Goal: Contribute content: Contribute content

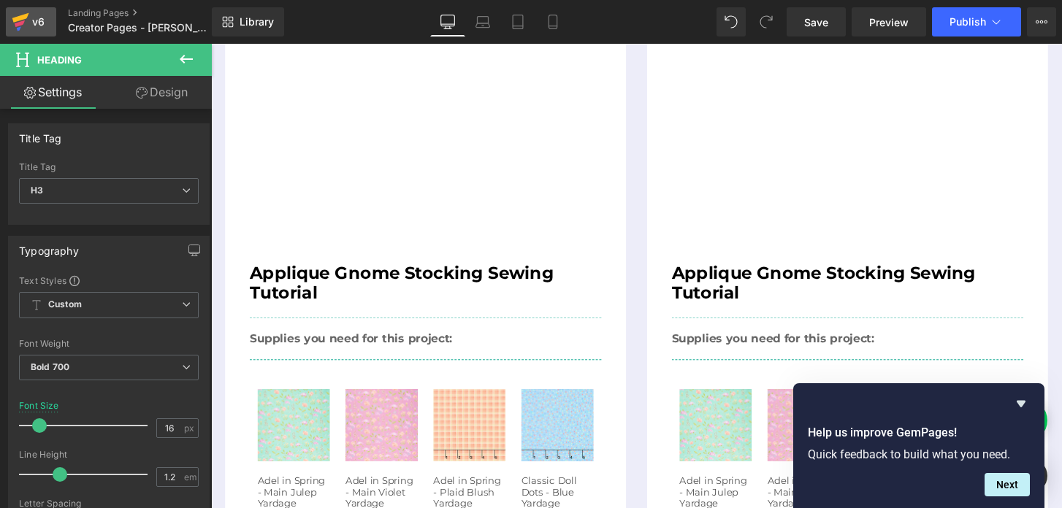
click at [15, 15] on icon at bounding box center [21, 22] width 18 height 37
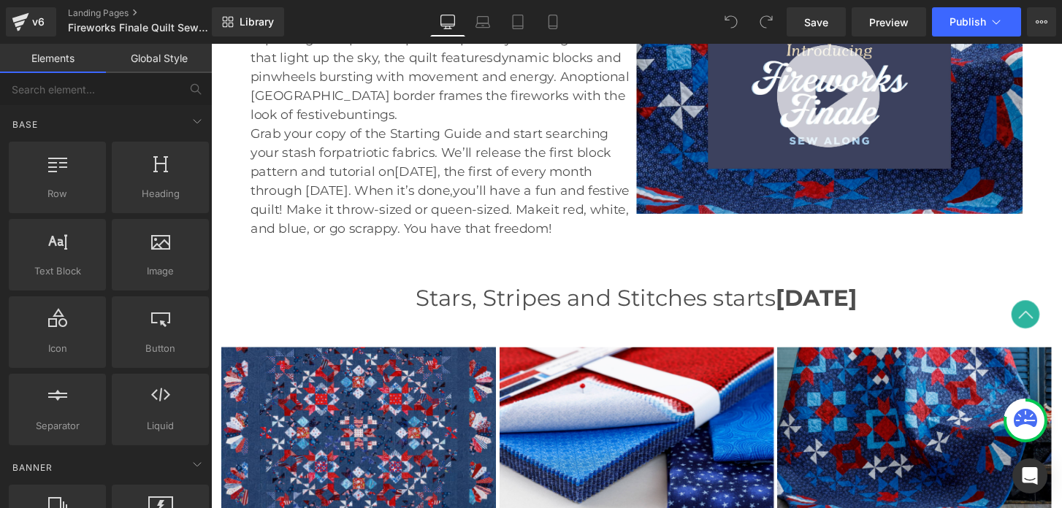
scroll to position [432, 0]
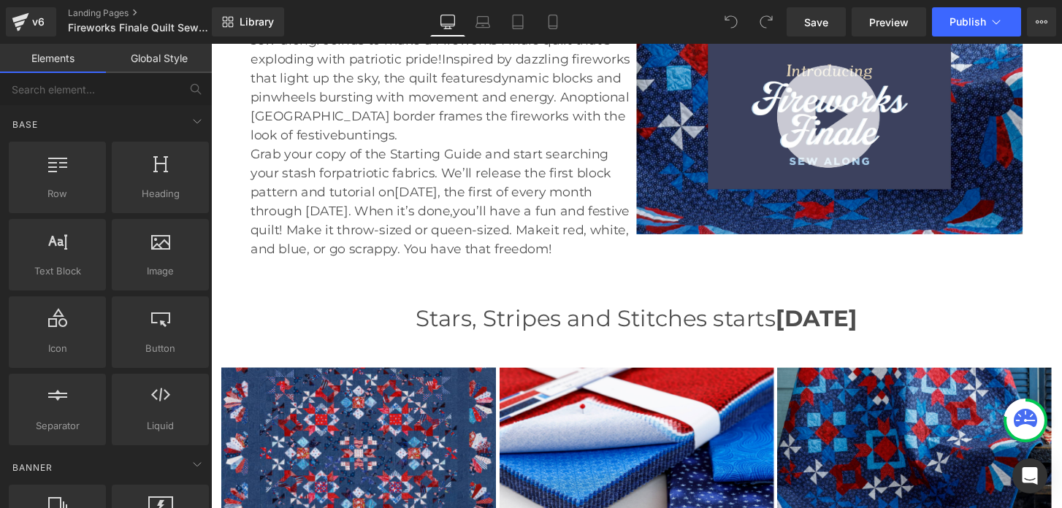
click at [869, 107] on img at bounding box center [853, 119] width 401 height 245
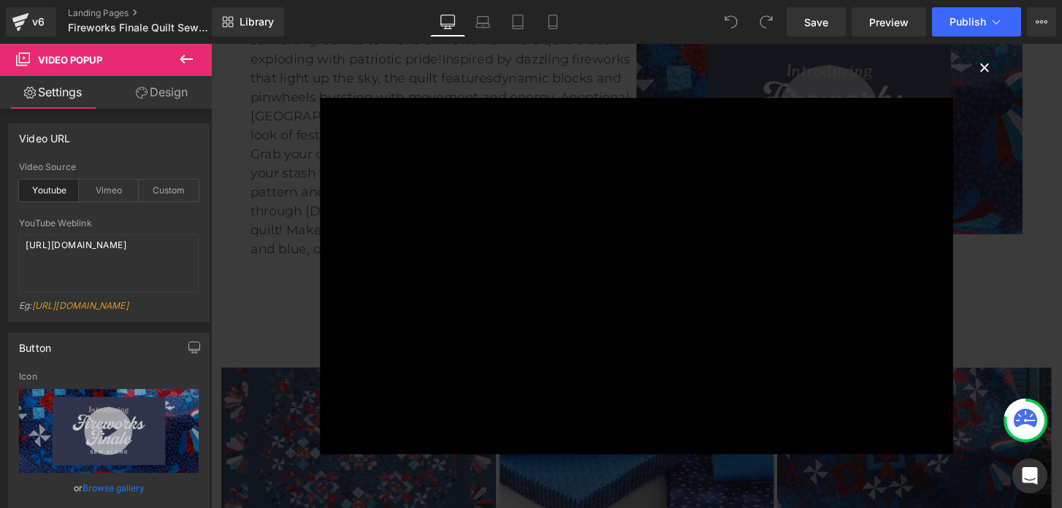
click at [1013, 71] on button "×" at bounding box center [1014, 67] width 29 height 29
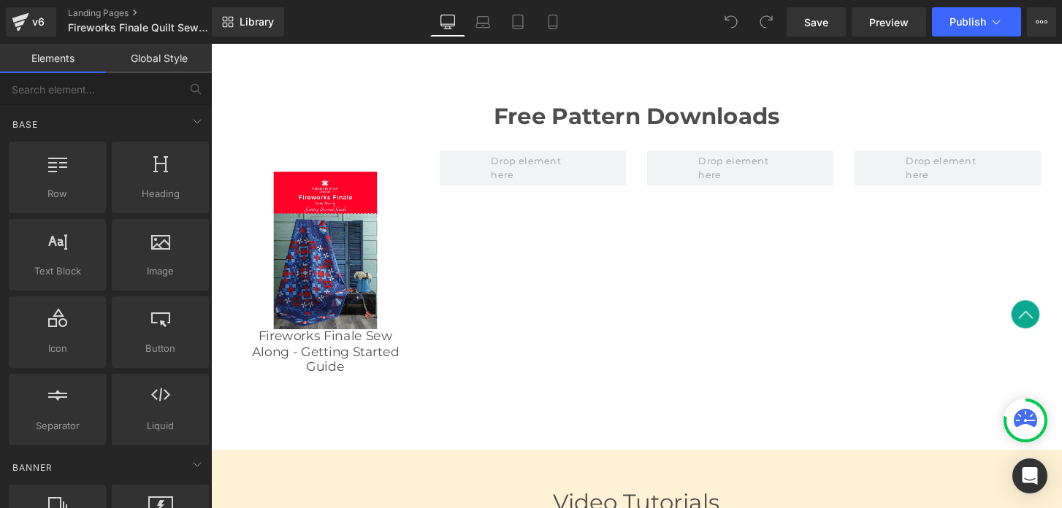
scroll to position [1565, 0]
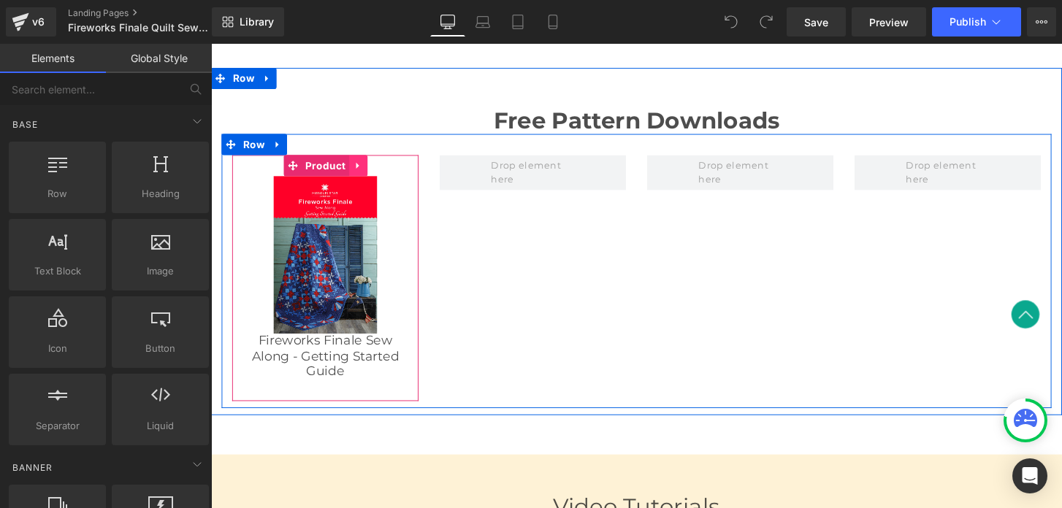
click at [362, 166] on icon at bounding box center [364, 170] width 10 height 11
click at [354, 170] on icon at bounding box center [354, 170] width 10 height 10
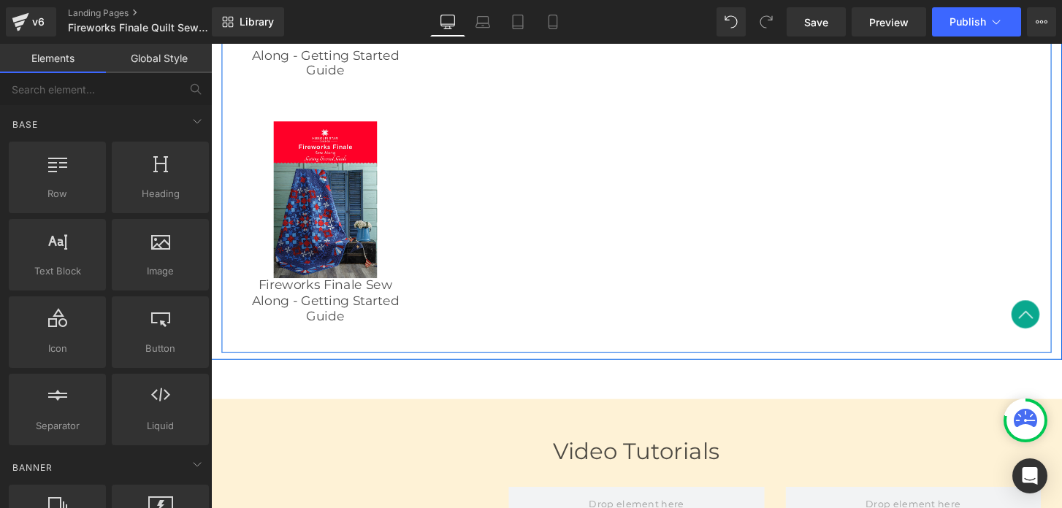
scroll to position [1588, 0]
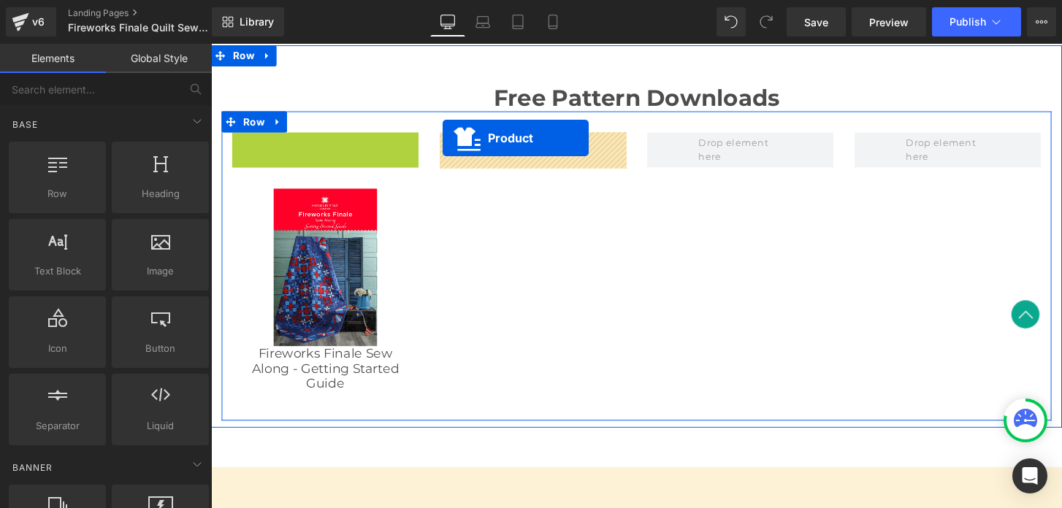
drag, startPoint x: 264, startPoint y: 149, endPoint x: 451, endPoint y: 142, distance: 187.1
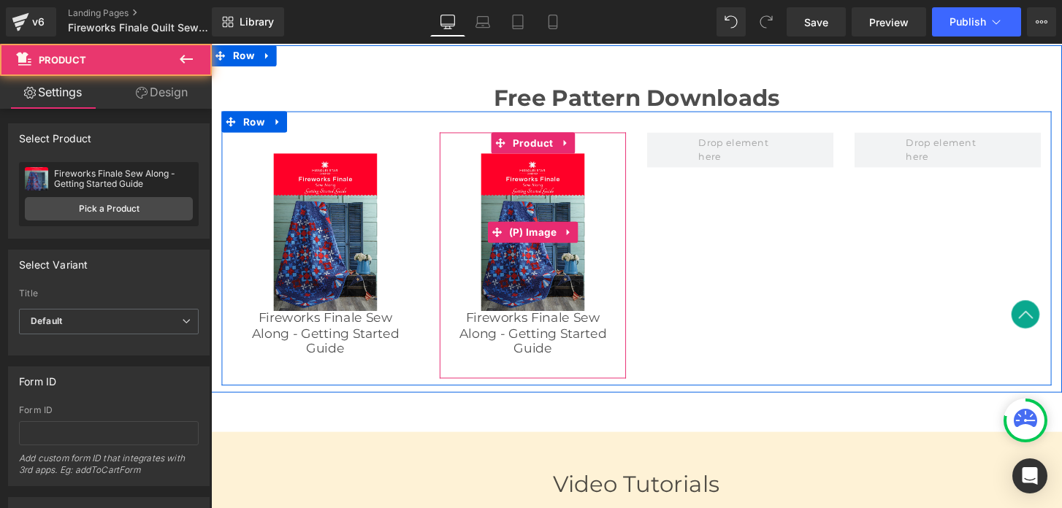
click at [519, 191] on img at bounding box center [545, 240] width 107 height 164
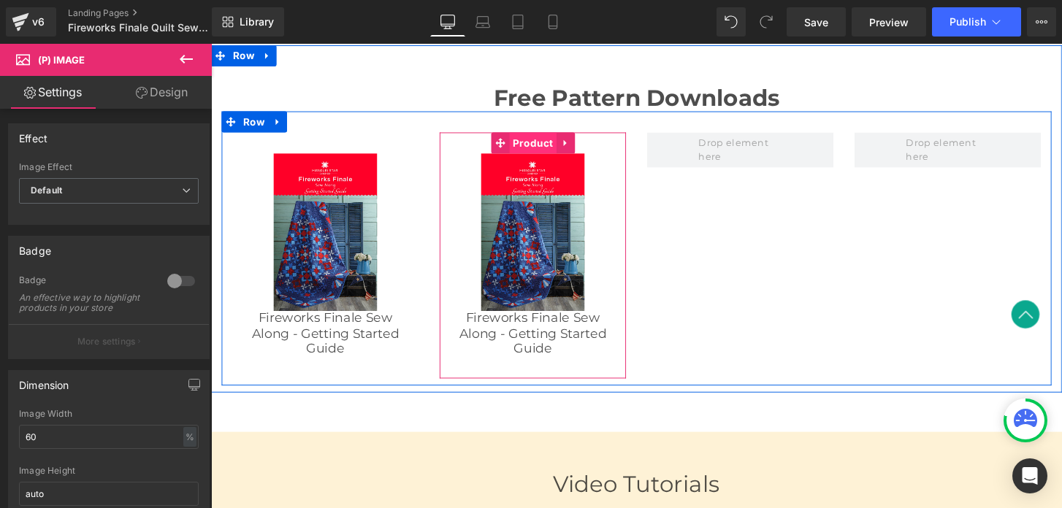
click at [543, 143] on span "Product" at bounding box center [545, 147] width 49 height 22
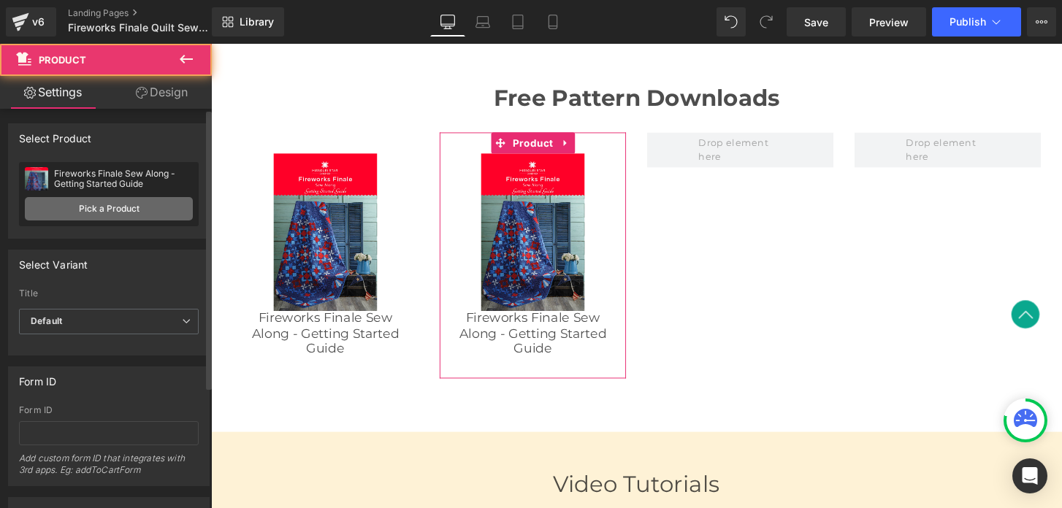
click at [72, 210] on link "Pick a Product" at bounding box center [109, 208] width 168 height 23
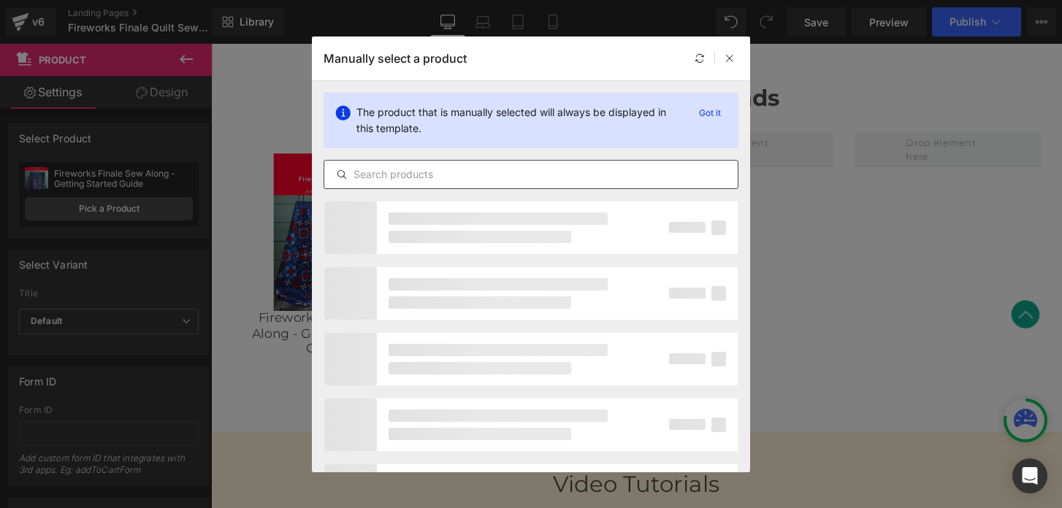
click at [421, 176] on input "text" at bounding box center [530, 175] width 413 height 18
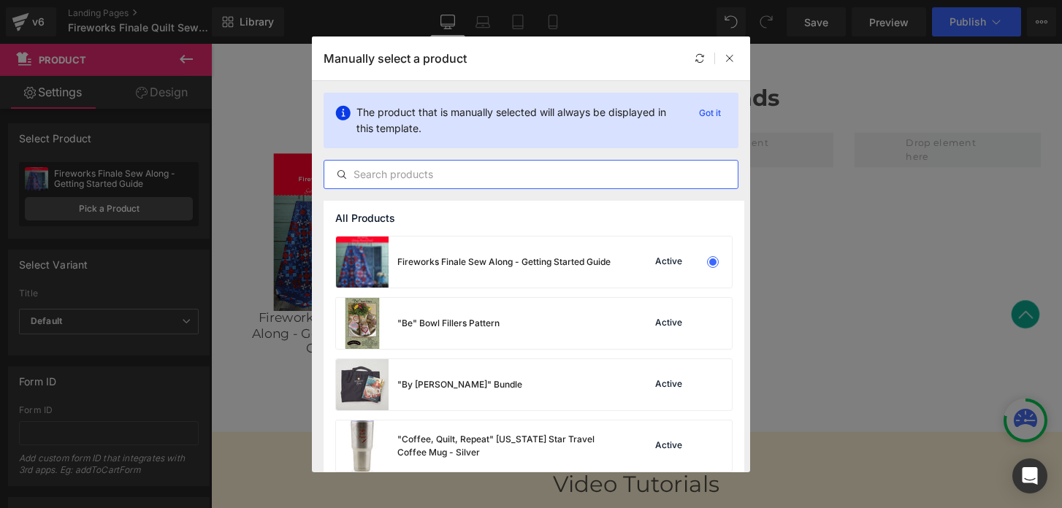
paste input "https://www.missouriquiltco.com/products/fireworks-finale-sew-along-month-1"
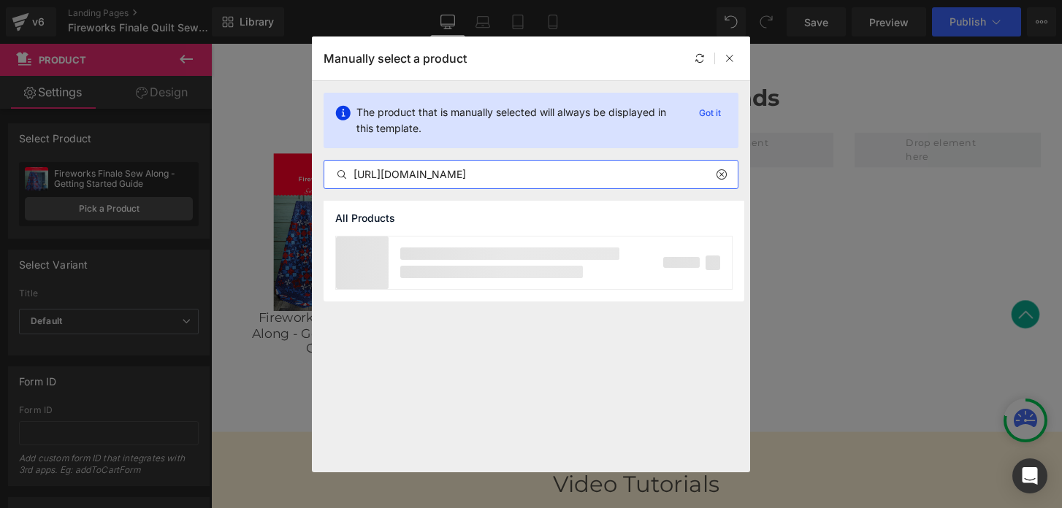
scroll to position [0, 53]
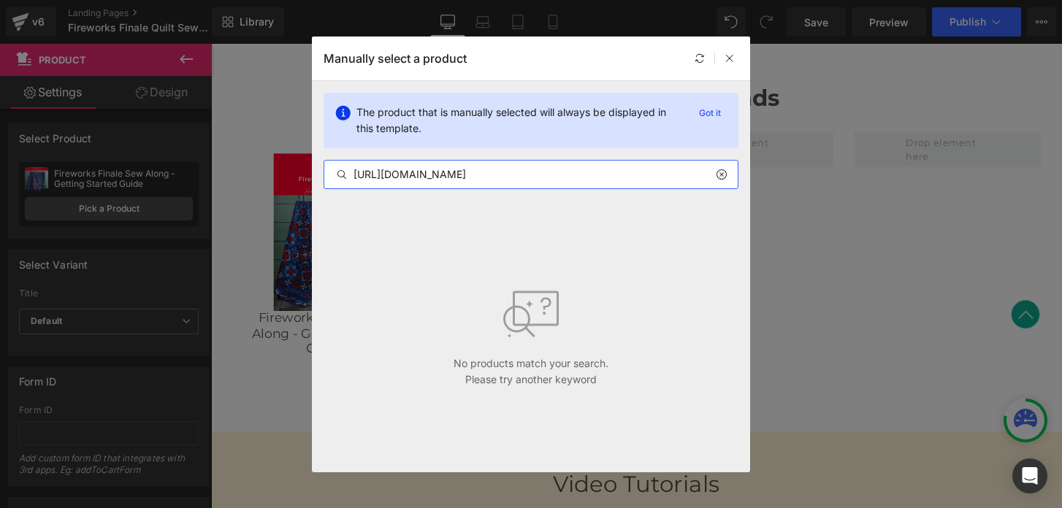
drag, startPoint x: 511, startPoint y: 175, endPoint x: 495, endPoint y: 139, distance: 39.2
click at [495, 139] on div "The product that is manually selected will always be displayed in this template…" at bounding box center [531, 141] width 438 height 120
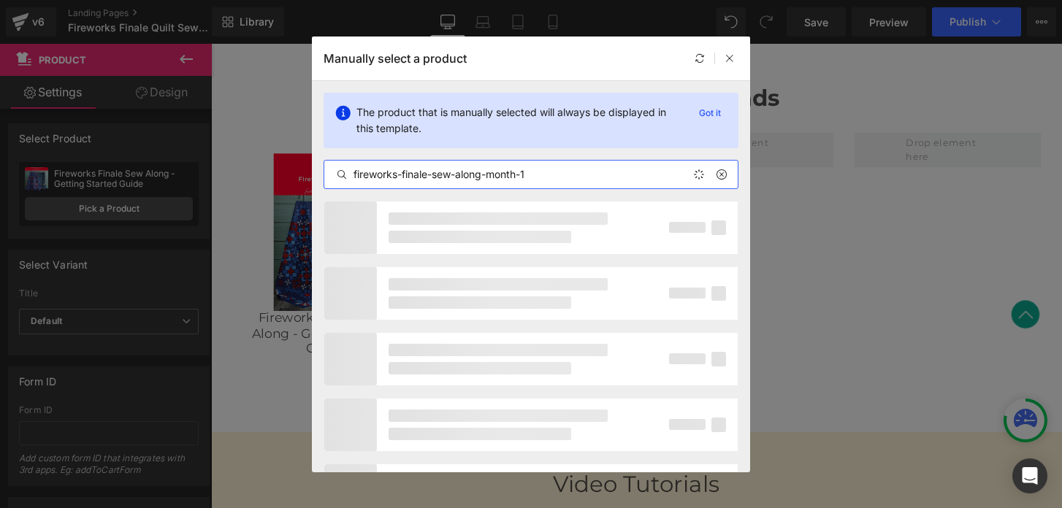
scroll to position [0, 0]
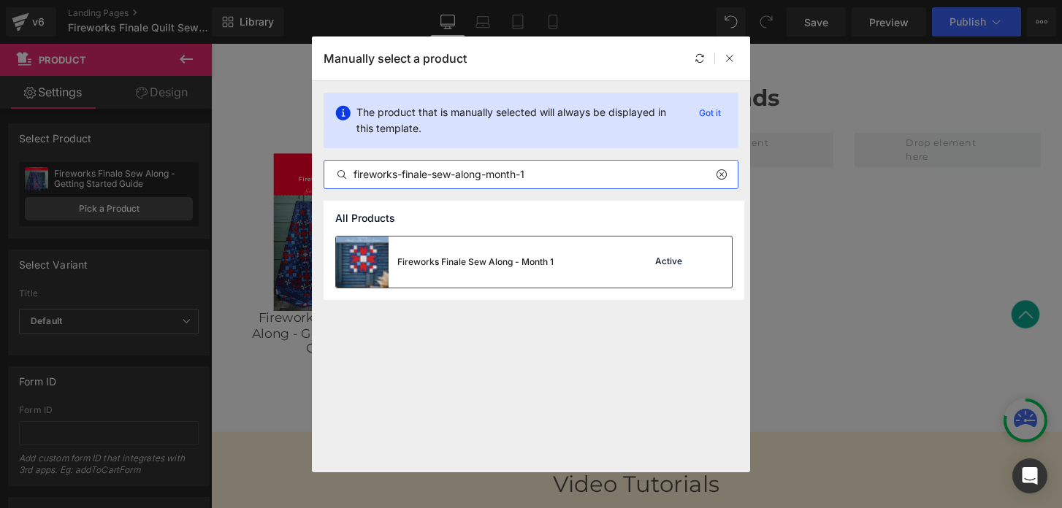
type input "fireworks-finale-sew-along-month-1"
click at [527, 245] on div "Fireworks Finale Sew Along - Month 1" at bounding box center [445, 262] width 218 height 51
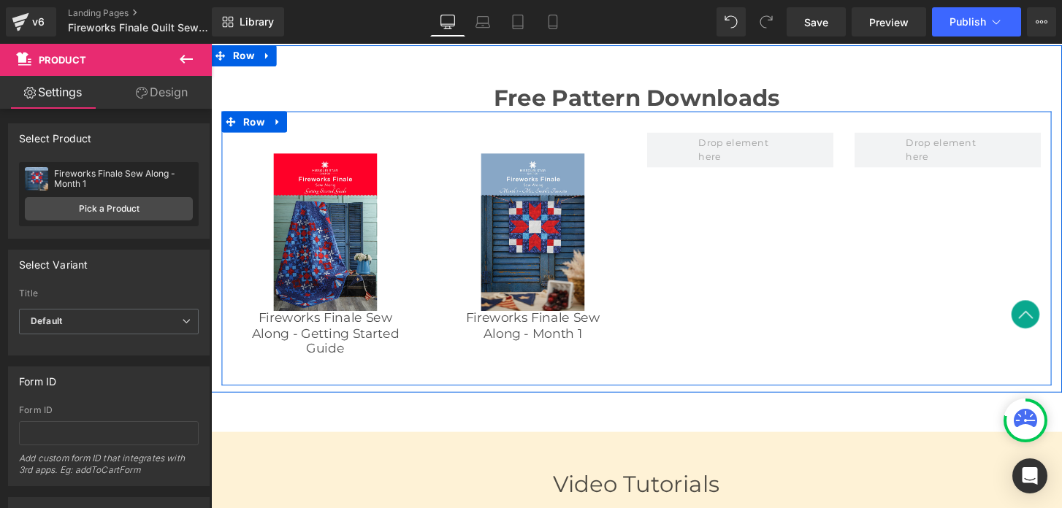
click at [738, 303] on div "Sale Off (P) Image Fireworks Finale Sew Along - Getting Started Guide (P) Title…" at bounding box center [653, 256] width 862 height 284
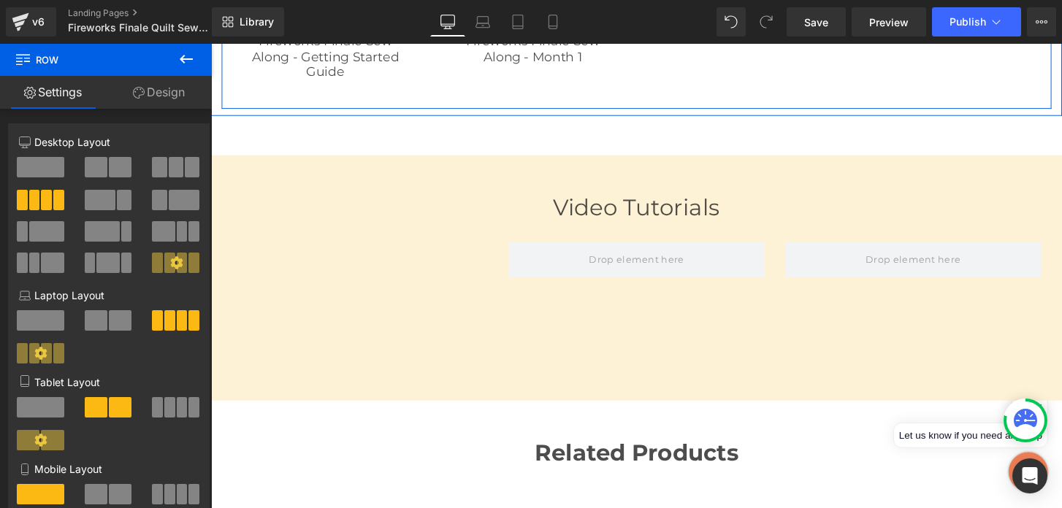
scroll to position [1886, 0]
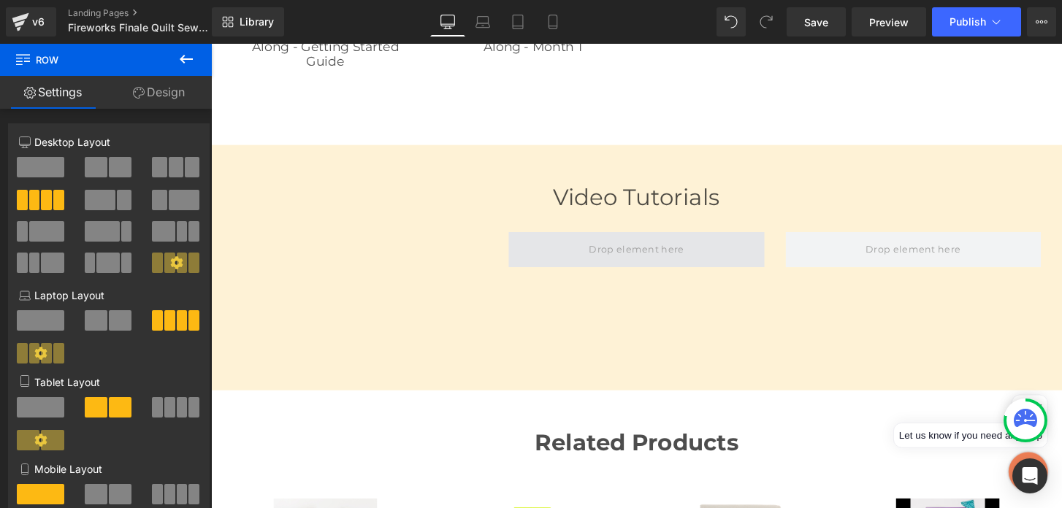
click at [642, 259] on span at bounding box center [652, 259] width 109 height 22
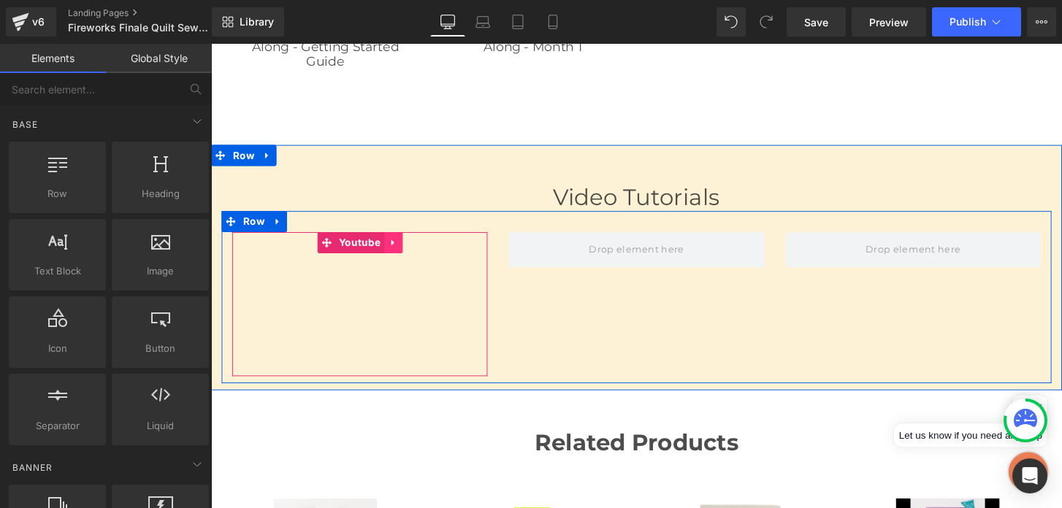
click at [399, 246] on icon at bounding box center [400, 250] width 10 height 11
click at [386, 248] on icon at bounding box center [391, 250] width 10 height 10
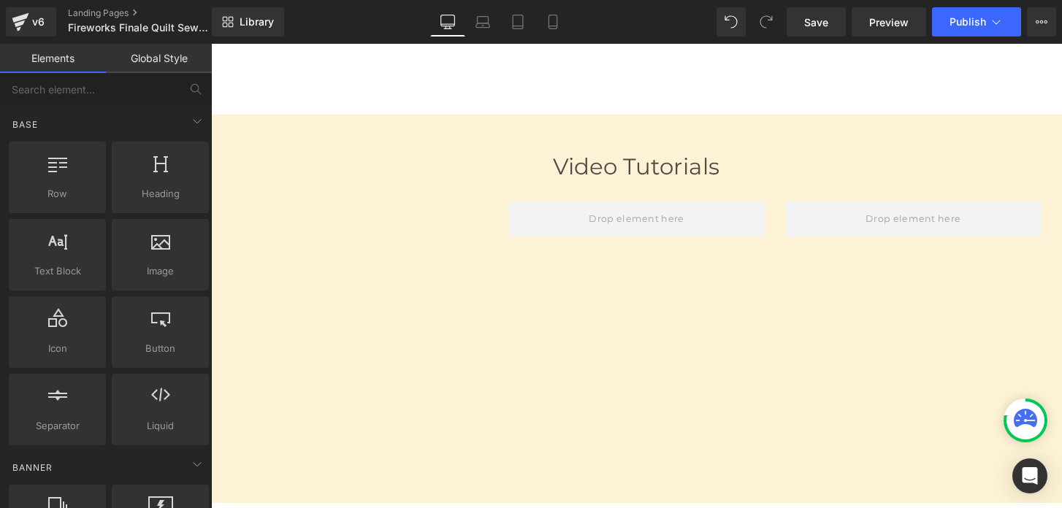
scroll to position [1900, 0]
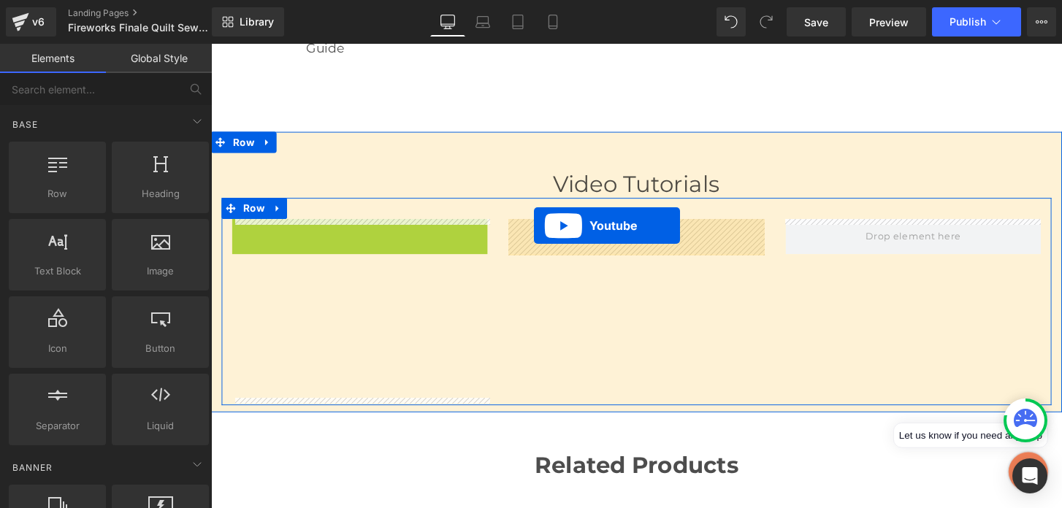
drag, startPoint x: 302, startPoint y: 239, endPoint x: 552, endPoint y: 237, distance: 250.5
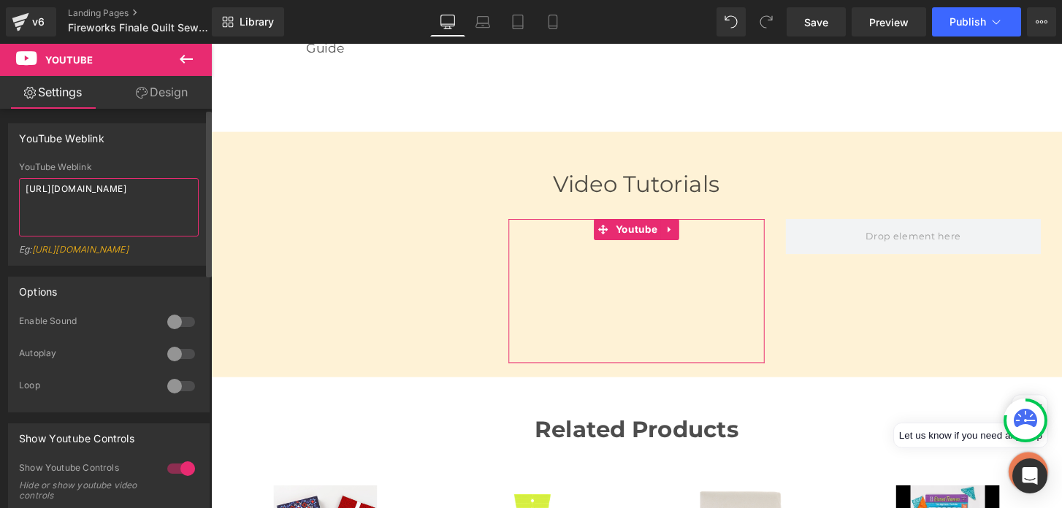
click at [99, 188] on textarea "https://youtu.be/HPMO8IRxRuA" at bounding box center [109, 207] width 180 height 58
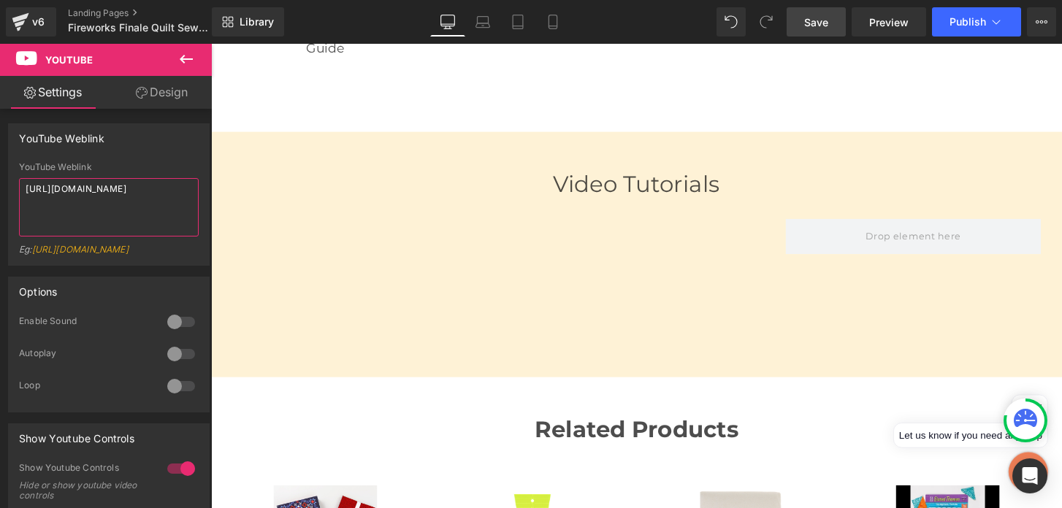
type textarea "https://youtu.be/UGql3BiJ_fk"
click at [823, 18] on span "Save" at bounding box center [816, 22] width 24 height 15
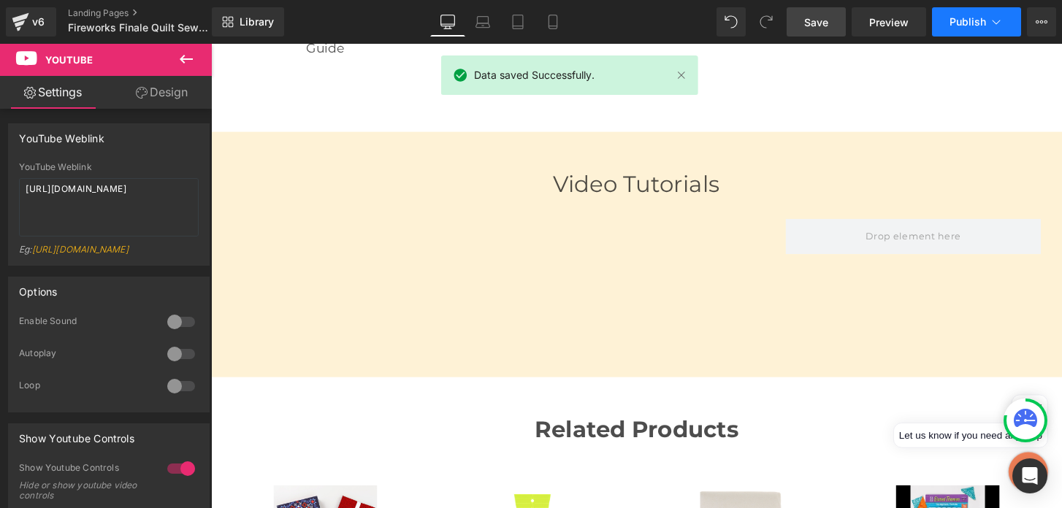
click at [951, 23] on span "Publish" at bounding box center [968, 22] width 37 height 12
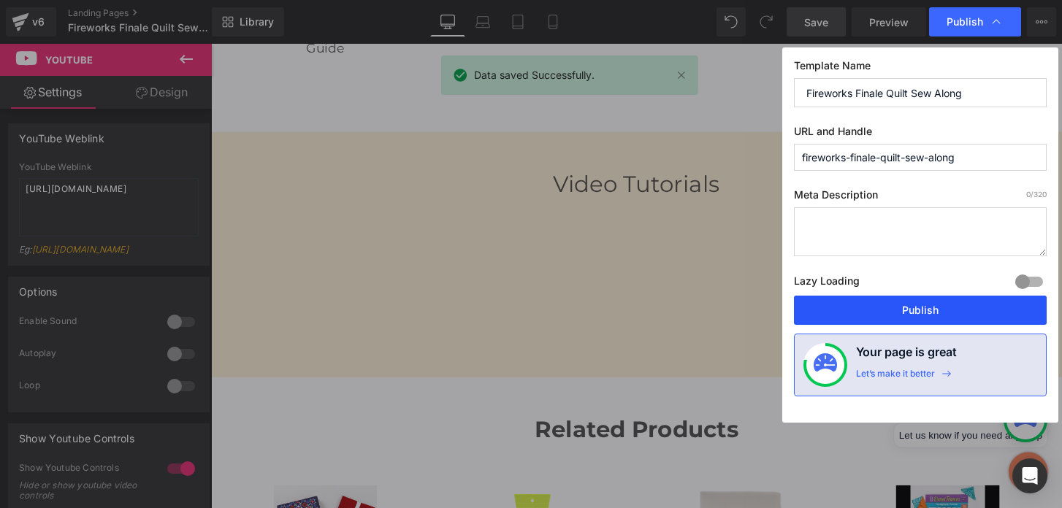
click at [856, 310] on button "Publish" at bounding box center [920, 310] width 253 height 29
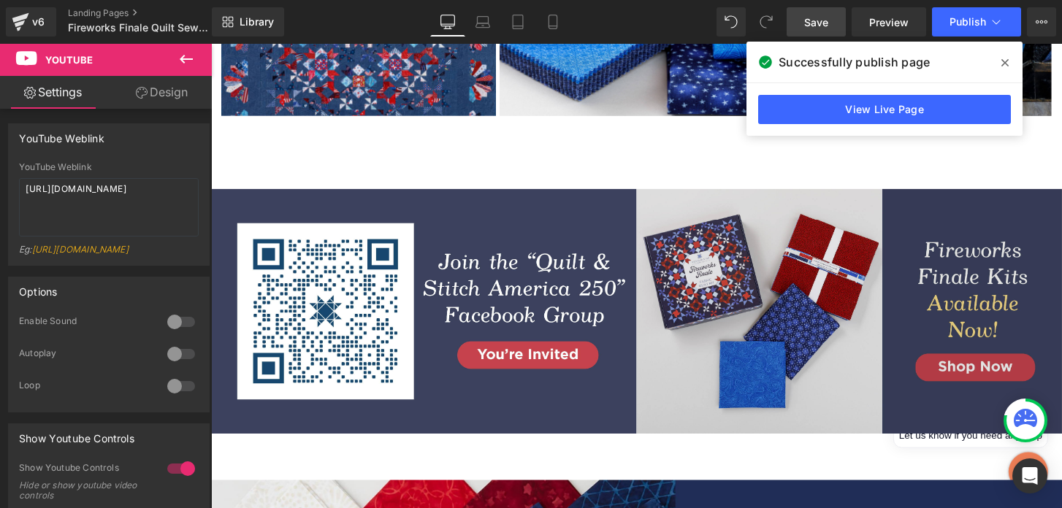
scroll to position [872, 0]
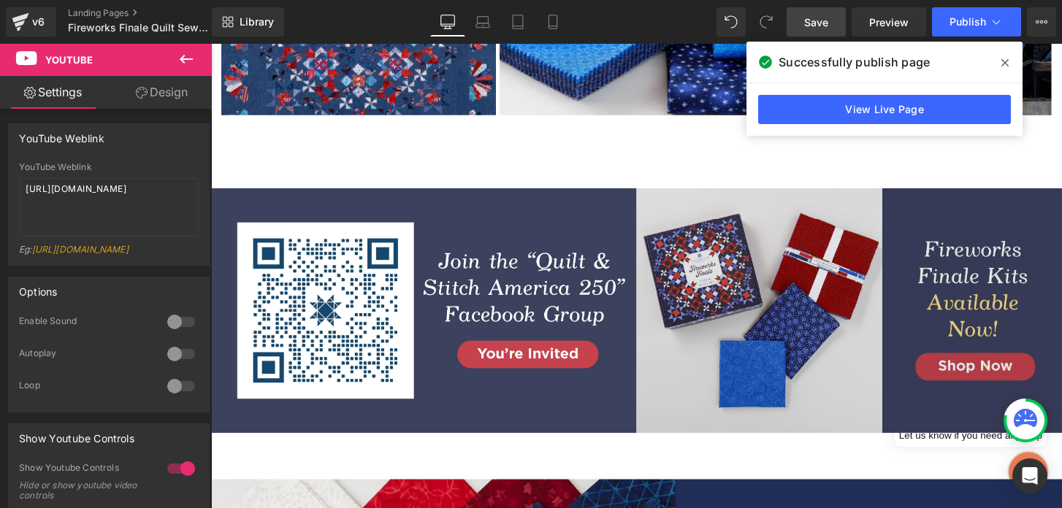
click at [769, 334] on img at bounding box center [874, 321] width 442 height 254
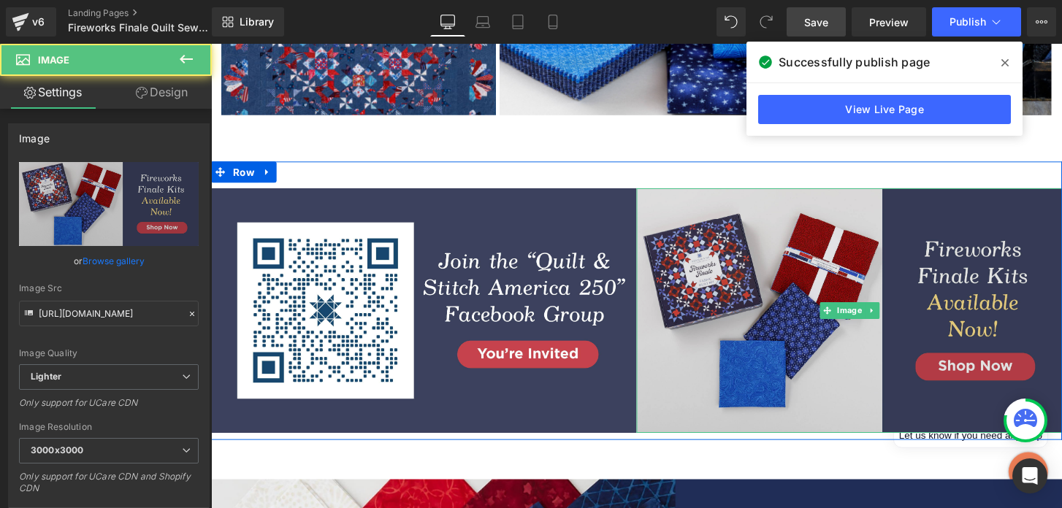
click at [765, 318] on img at bounding box center [874, 321] width 442 height 254
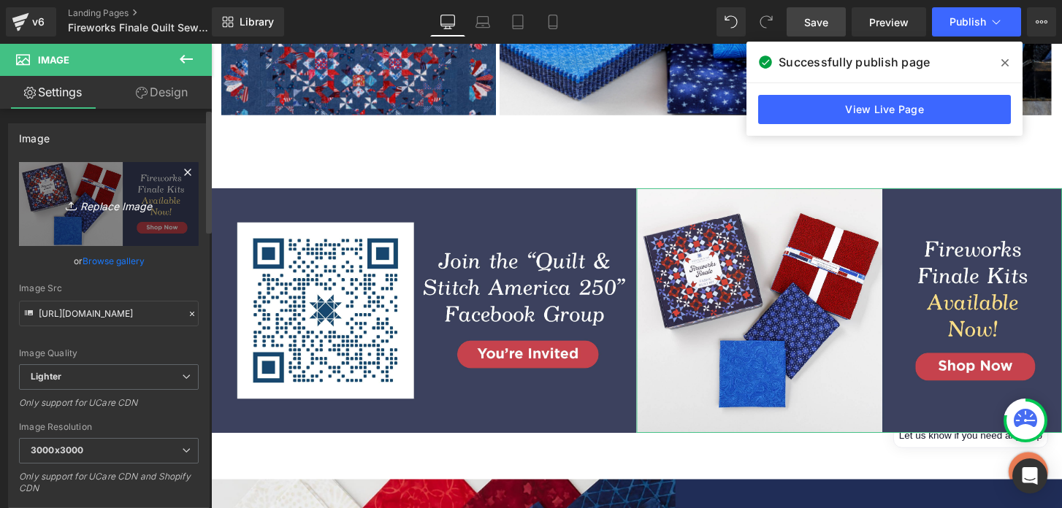
click at [104, 205] on icon "Replace Image" at bounding box center [108, 204] width 117 height 18
type input "C:\fakepath\Fireworks-Finale_251356_LP_LP-More-Kits-Coming.jpg"
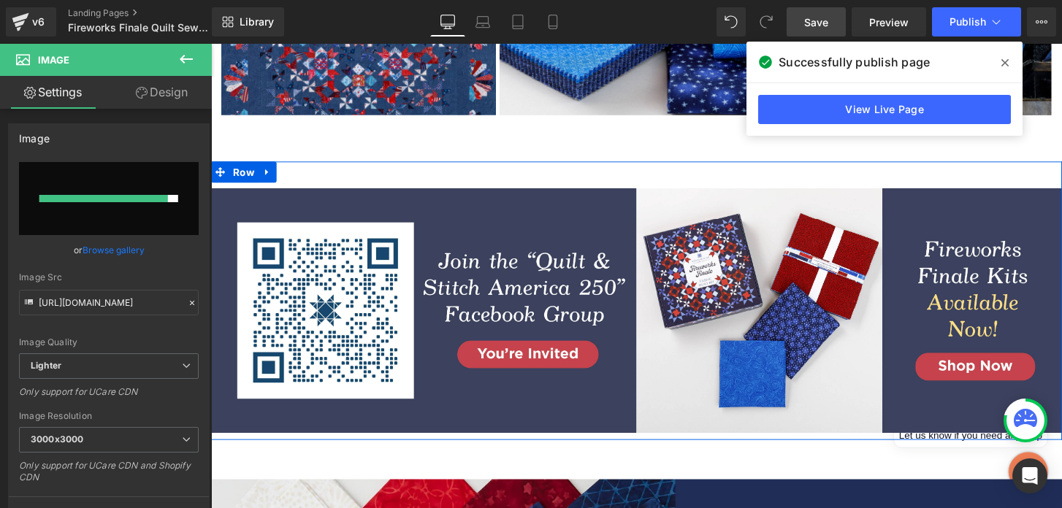
type input "https://ucarecdn.com/f0812531-7be7-4858-9a31-760479c4ff67/-/format/auto/-/previ…"
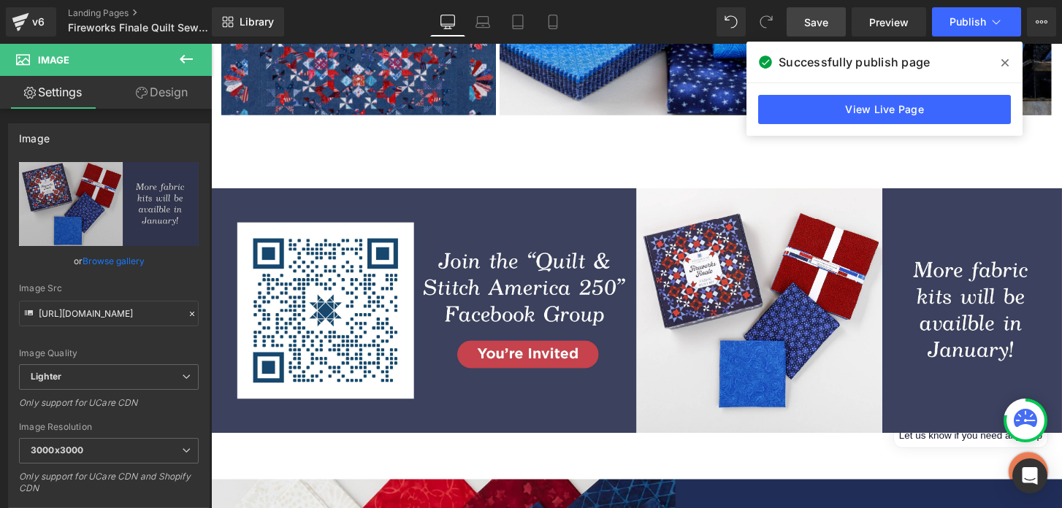
click at [809, 23] on span "Save" at bounding box center [816, 22] width 24 height 15
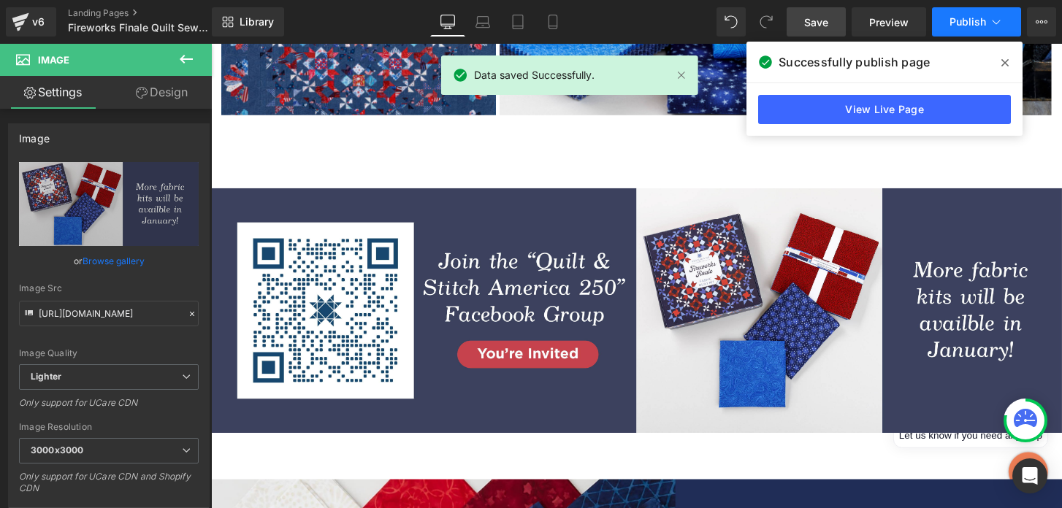
click at [954, 18] on span "Publish" at bounding box center [968, 22] width 37 height 12
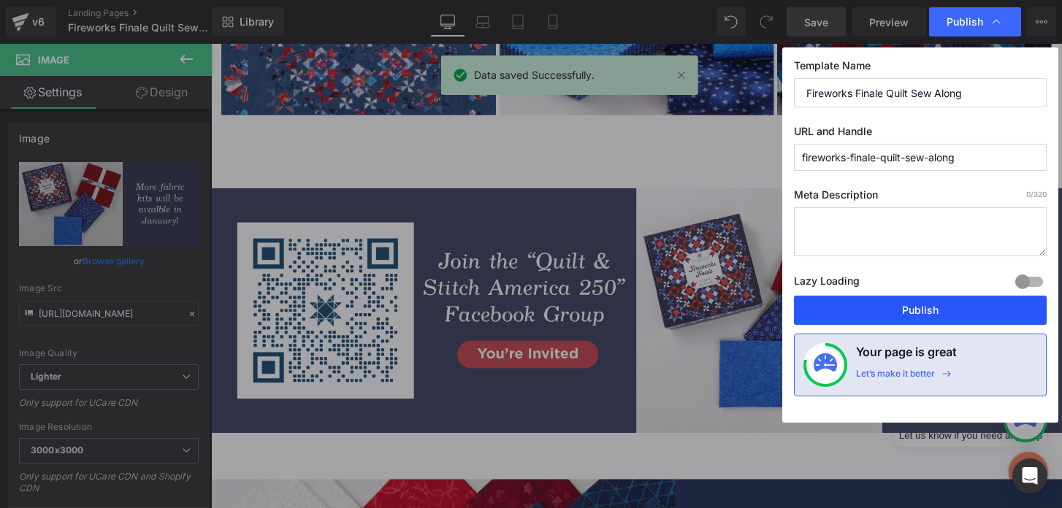
click at [868, 318] on button "Publish" at bounding box center [920, 310] width 253 height 29
